Goal: Task Accomplishment & Management: Use online tool/utility

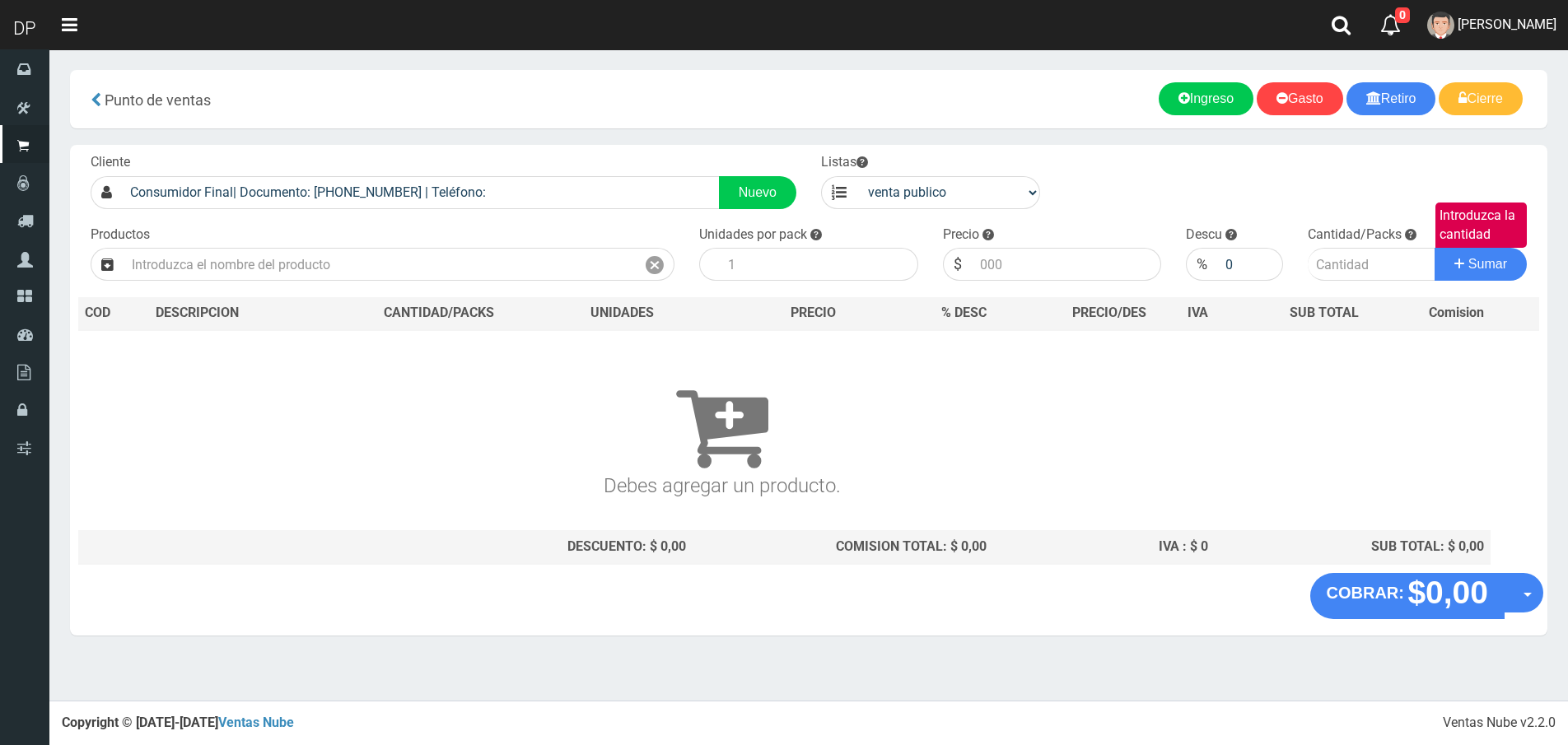
click at [219, 282] on div "Cliente Consumidor Final| Documento: [PHONE_NUMBER] | Teléfono: Nuevo Listas ve…" at bounding box center [808, 359] width 1477 height 428
click at [220, 275] on input "text" at bounding box center [379, 264] width 513 height 33
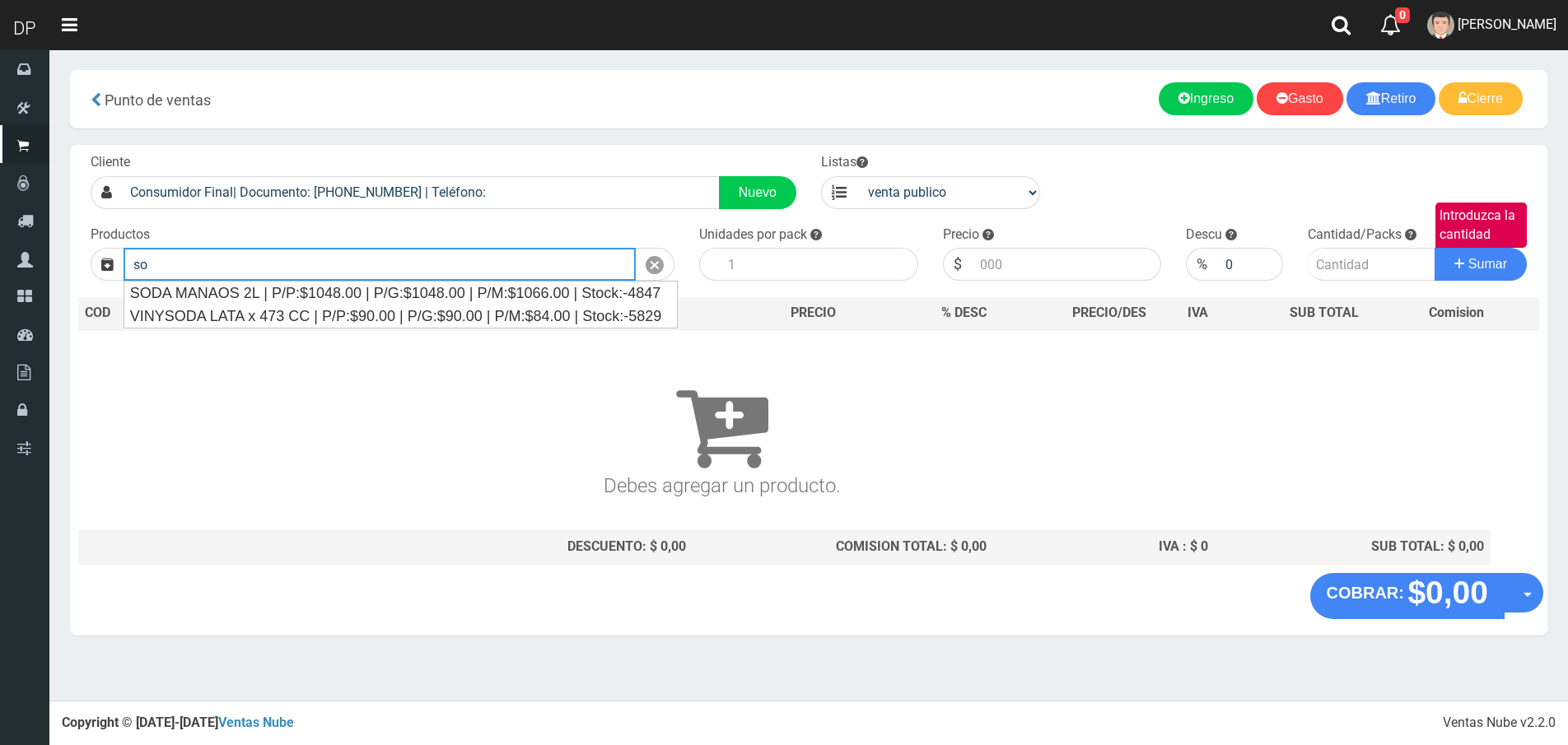
type input "s"
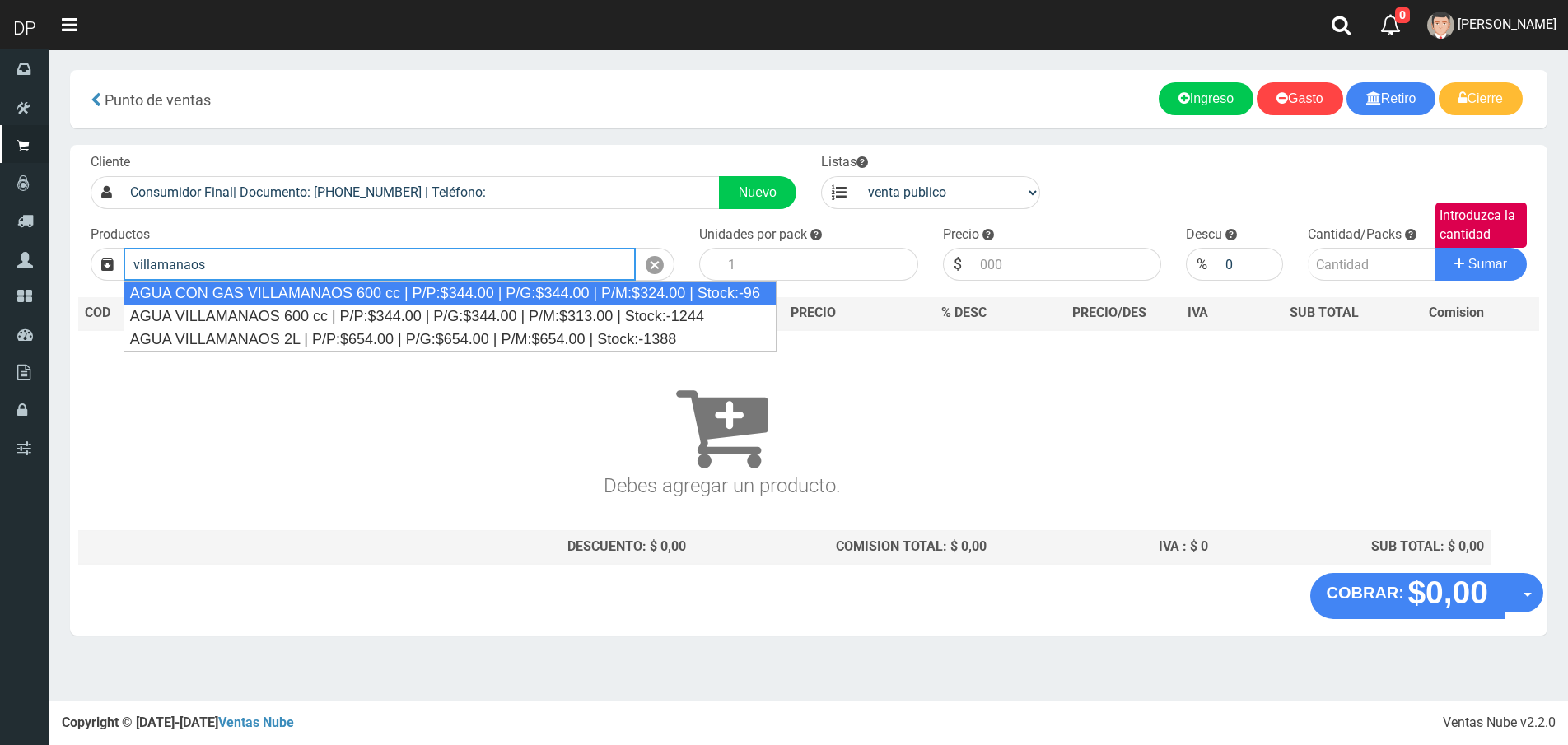
click at [319, 297] on div "AGUA CON GAS VILLAMANAOS 600 cc | P/P:$344.00 | P/G:$344.00 | P/M:$324.00 | Sto…" at bounding box center [450, 293] width 653 height 25
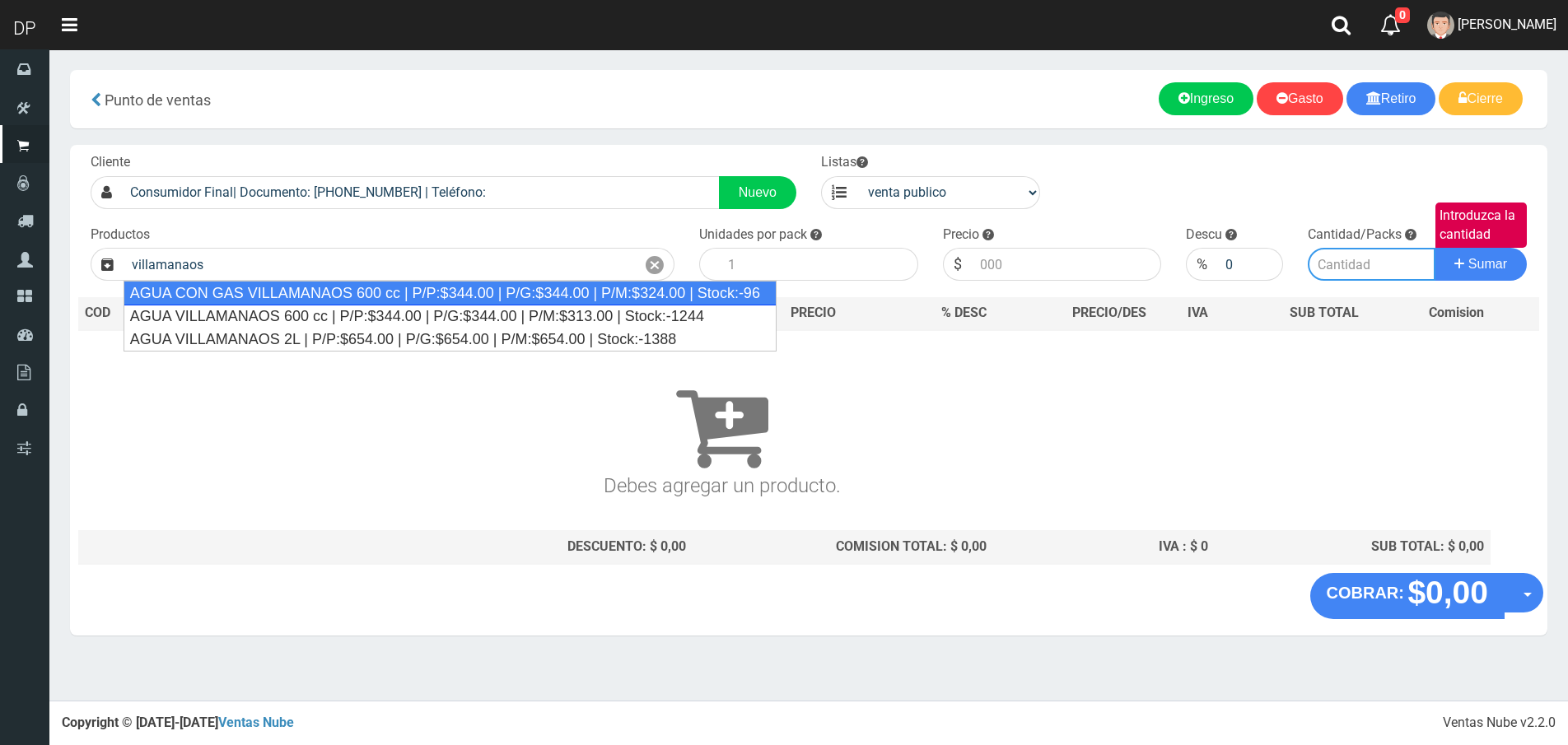
type input "AGUA CON GAS VILLAMANAOS 600 cc | P/P:$344.00 | P/G:$344.00 | P/M:$324.00 | Sto…"
type input "12"
type input "344.00"
